Goal: Navigation & Orientation: Find specific page/section

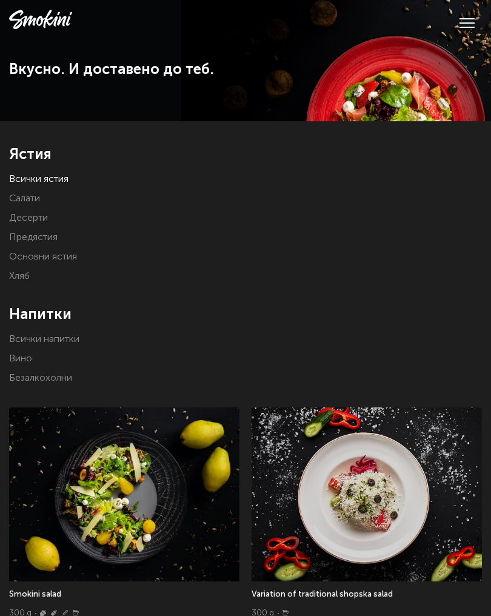
click at [43, 233] on link "Предястия" at bounding box center [33, 238] width 49 height 10
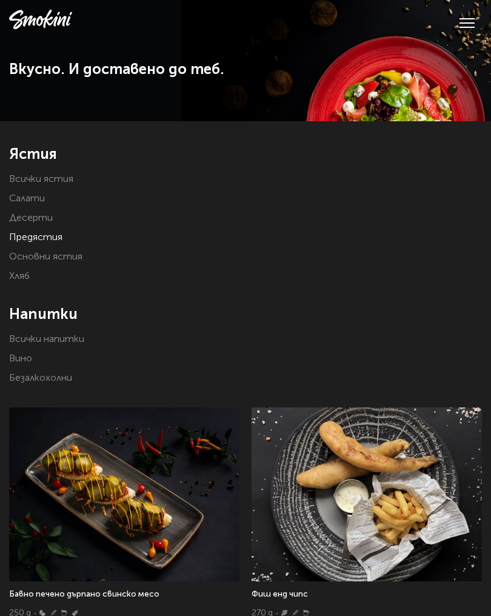
click at [50, 258] on link "Основни ястия" at bounding box center [45, 257] width 73 height 10
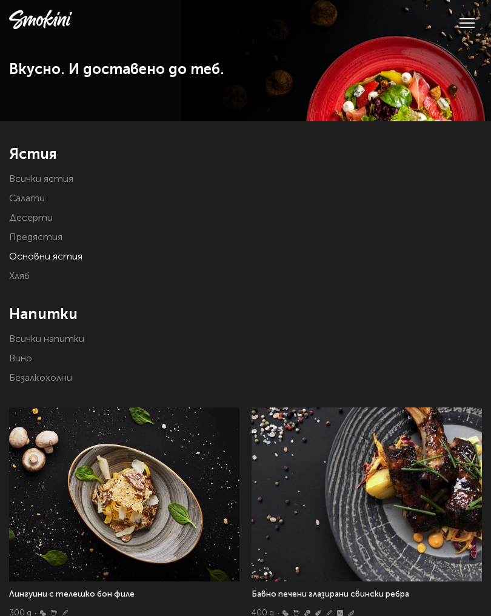
click at [26, 202] on link "Салати" at bounding box center [27, 199] width 36 height 10
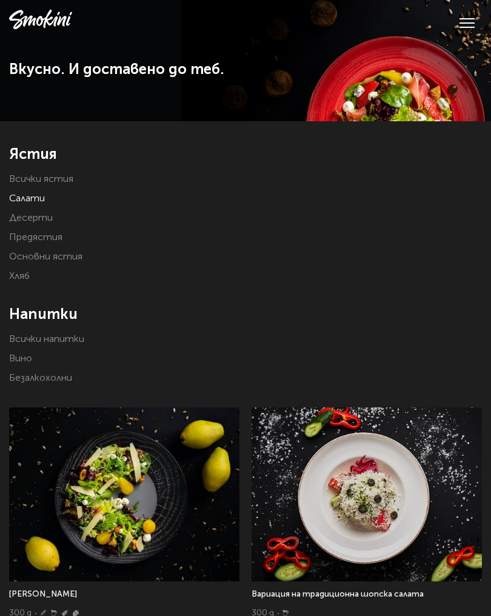
click at [28, 198] on link "Салати" at bounding box center [27, 199] width 36 height 10
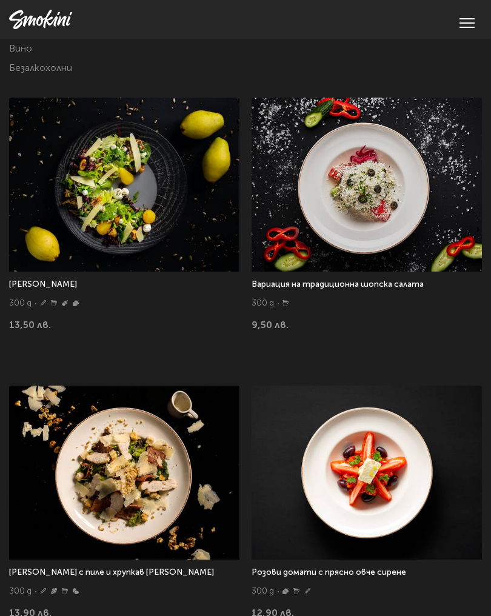
scroll to position [309, 0]
